Goal: Information Seeking & Learning: Learn about a topic

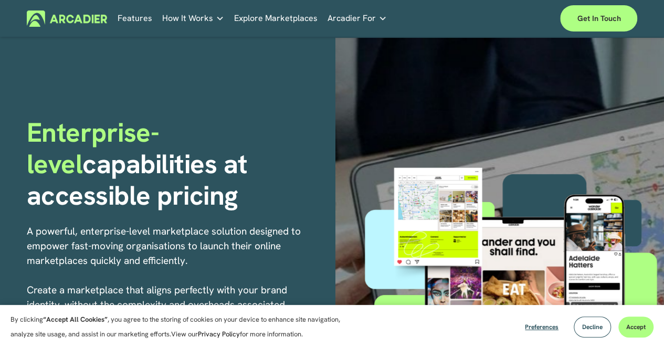
click at [130, 19] on link "Features" at bounding box center [135, 18] width 35 height 16
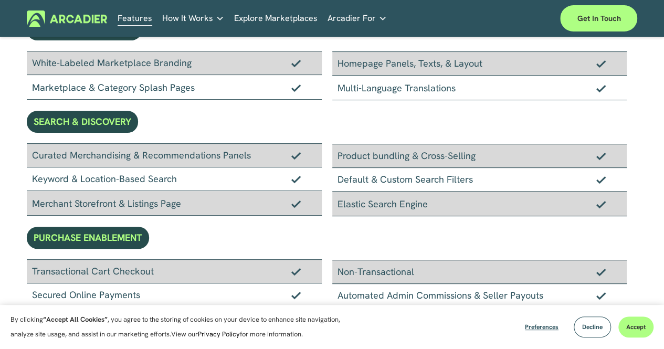
scroll to position [157, 0]
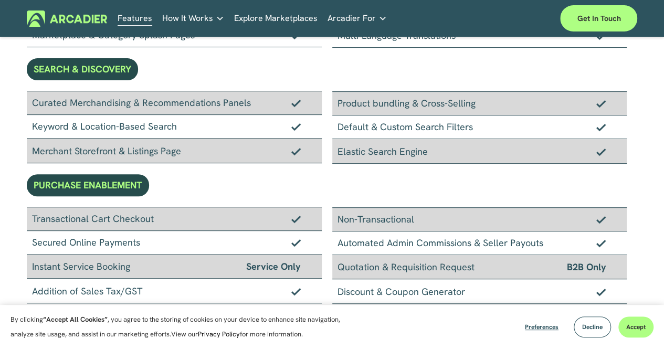
click at [122, 246] on div "Secured Online Payments" at bounding box center [174, 243] width 295 height 24
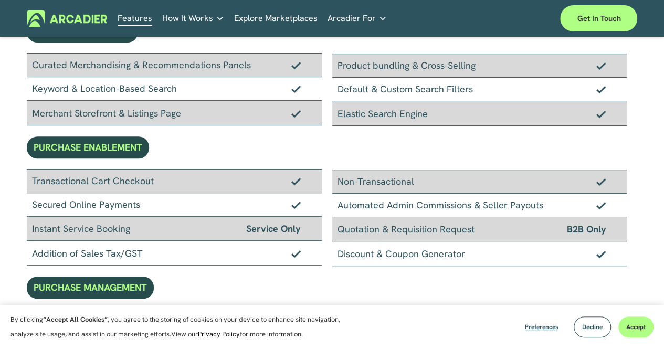
scroll to position [210, 0]
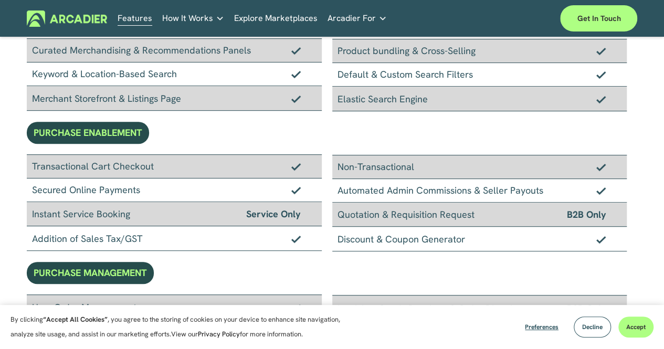
drag, startPoint x: 288, startPoint y: 209, endPoint x: 310, endPoint y: 208, distance: 22.1
click at [301, 208] on div "Instant Service Booking Service Only" at bounding box center [174, 214] width 295 height 24
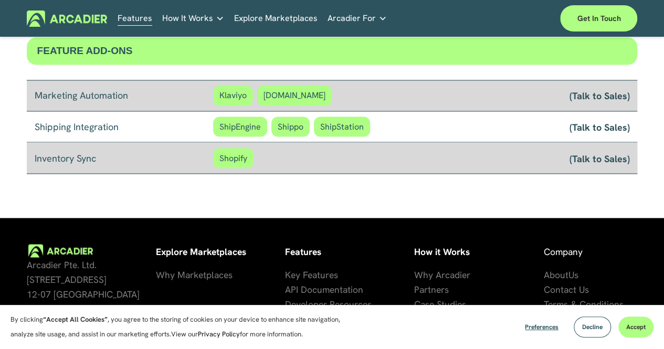
scroll to position [927, 0]
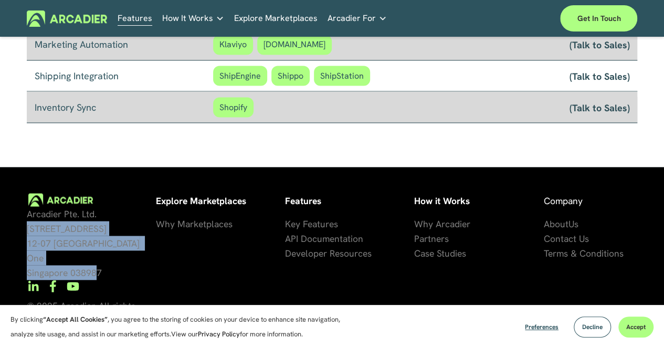
drag, startPoint x: 98, startPoint y: 256, endPoint x: 20, endPoint y: 218, distance: 86.6
click at [20, 221] on div "Arcadier Pte. Ltd. 7 Temasek Boulevard 12-07 Suntec Tower One Singapore 038987 …" at bounding box center [332, 275] width 664 height 165
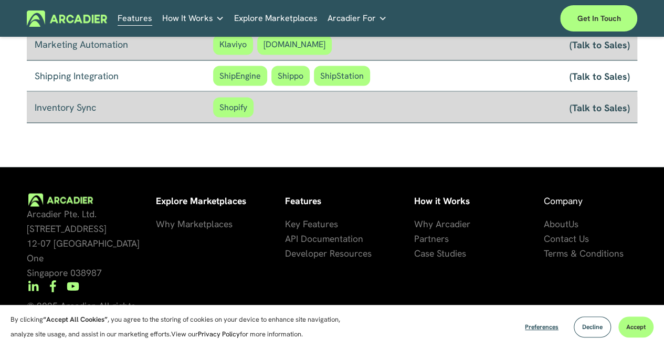
click at [145, 257] on p "Arcadier Pte. Ltd. 7 Temasek Boulevard 12-07 Suntec Tower One Singapore 038987" at bounding box center [87, 242] width 120 height 73
drag, startPoint x: 149, startPoint y: 234, endPoint x: 139, endPoint y: 236, distance: 10.3
